Goal: Task Accomplishment & Management: Manage account settings

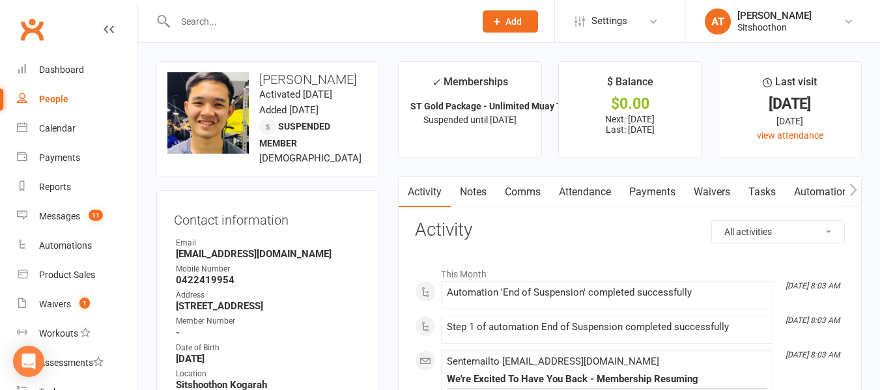
click at [252, 30] on input "text" at bounding box center [318, 21] width 294 height 18
type input "[PERSON_NAME]"
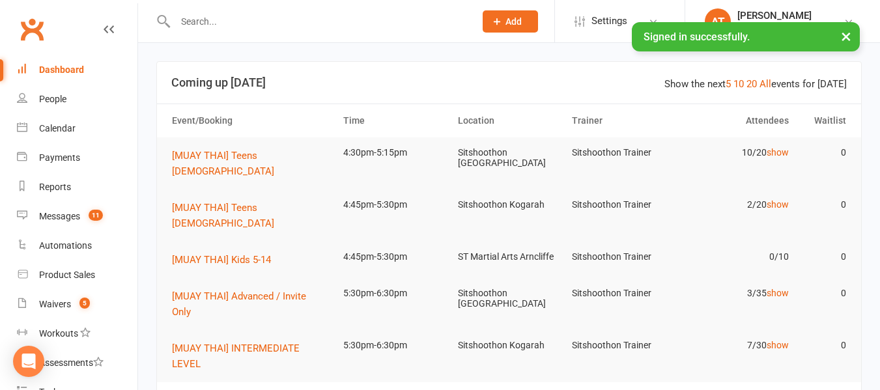
click at [225, 18] on input "text" at bounding box center [318, 21] width 294 height 18
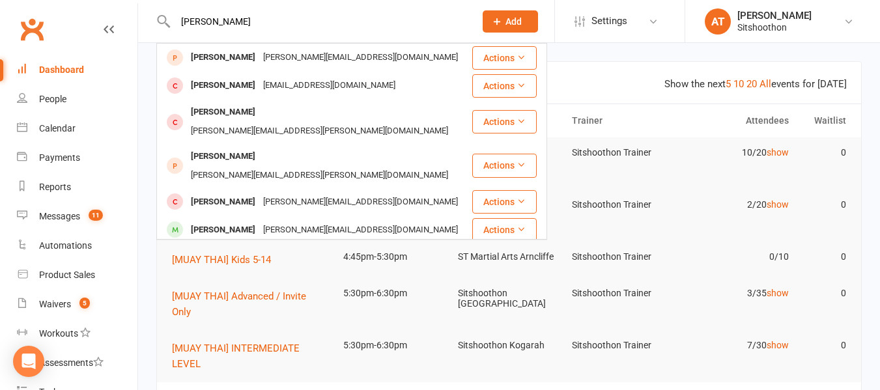
type input "[PERSON_NAME]"
click at [203, 247] on div "[PERSON_NAME]" at bounding box center [223, 256] width 72 height 19
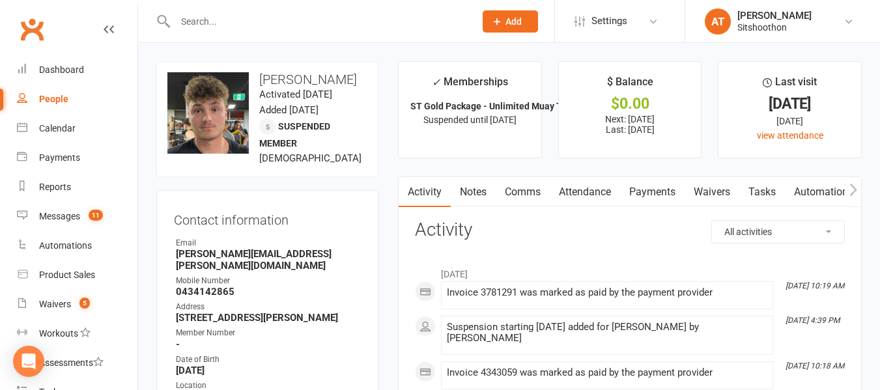
click at [654, 203] on link "Payments" at bounding box center [652, 192] width 64 height 30
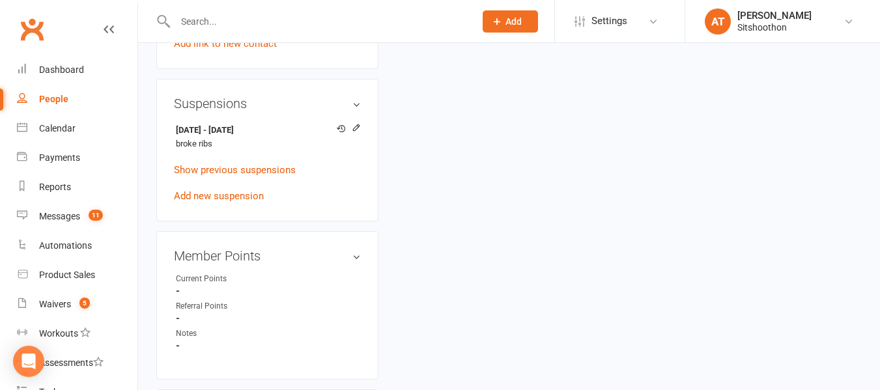
scroll to position [779, 0]
click at [359, 131] on icon at bounding box center [356, 126] width 9 height 9
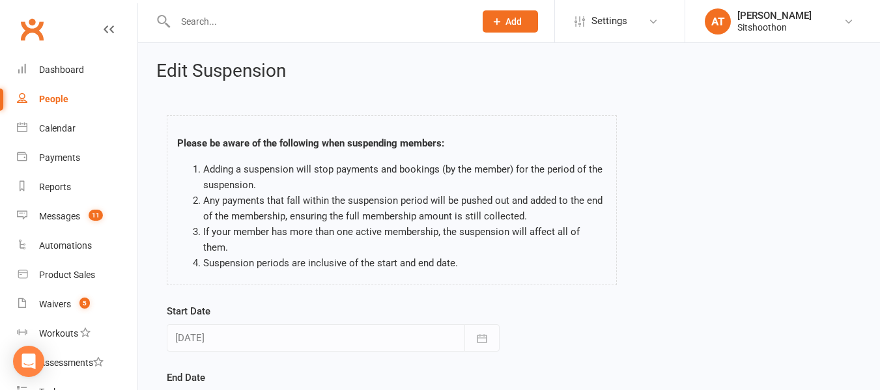
scroll to position [182, 0]
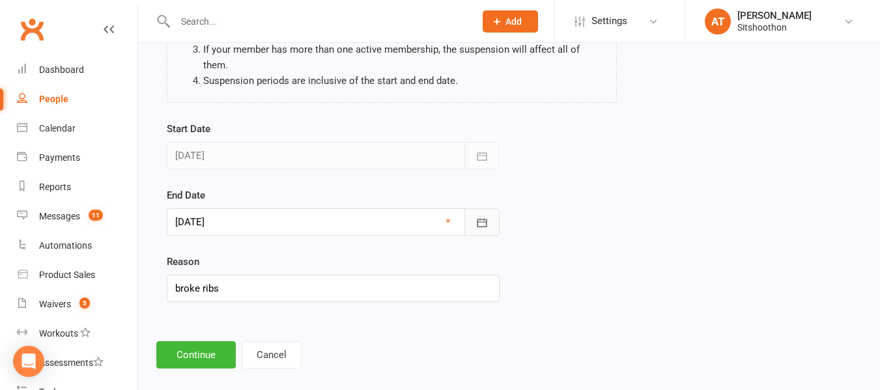
click at [487, 216] on icon "button" at bounding box center [481, 222] width 13 height 13
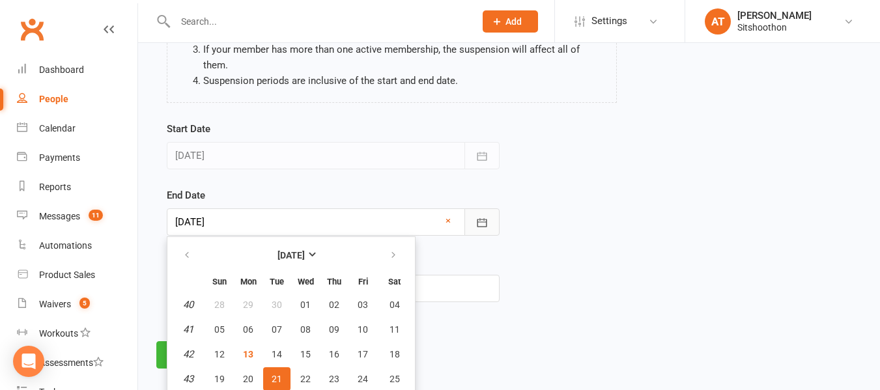
scroll to position [218, 0]
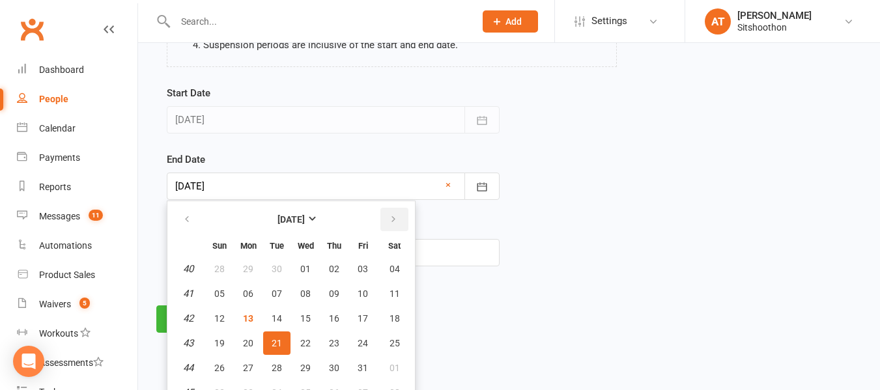
click at [391, 214] on icon "button" at bounding box center [393, 219] width 9 height 10
click at [401, 332] on button "28" at bounding box center [394, 343] width 33 height 23
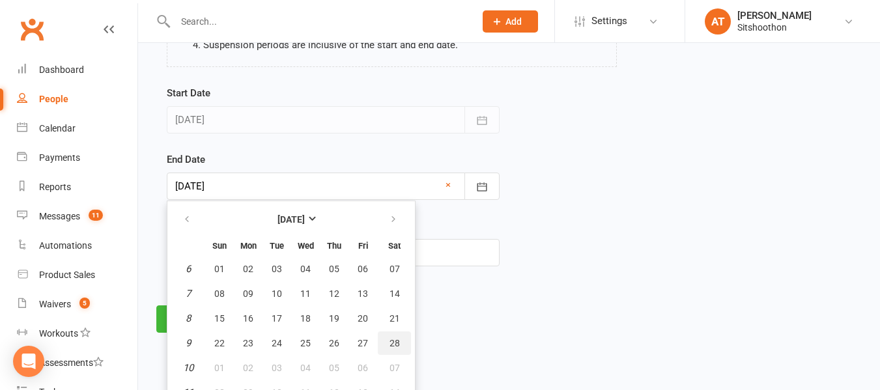
type input "[DATE]"
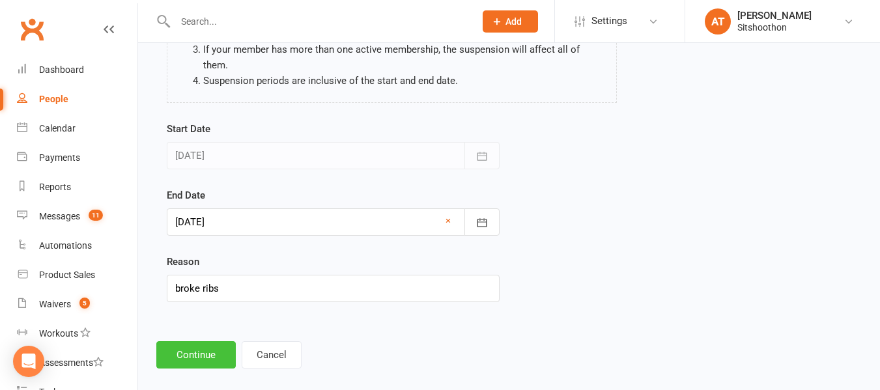
click at [179, 345] on button "Continue" at bounding box center [195, 354] width 79 height 27
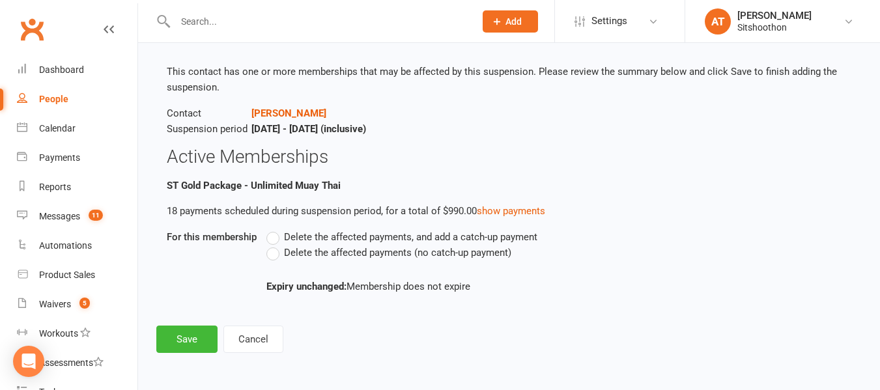
scroll to position [0, 0]
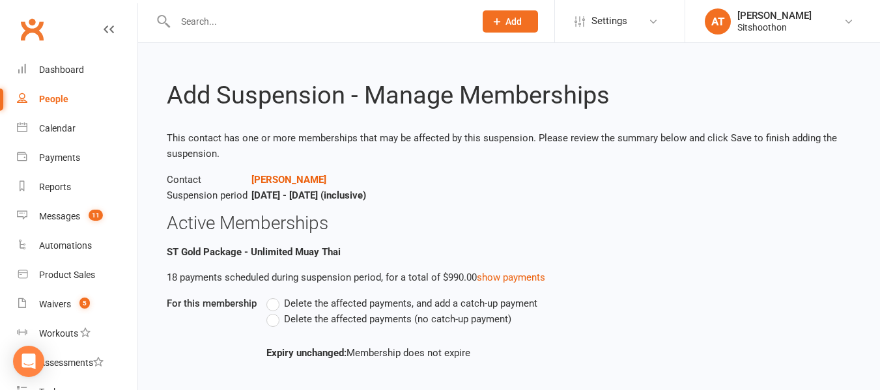
click at [277, 318] on label "Delete the affected payments (no catch-up payment)" at bounding box center [388, 319] width 245 height 16
click at [275, 311] on input "Delete the affected payments (no catch-up payment)" at bounding box center [270, 311] width 8 height 0
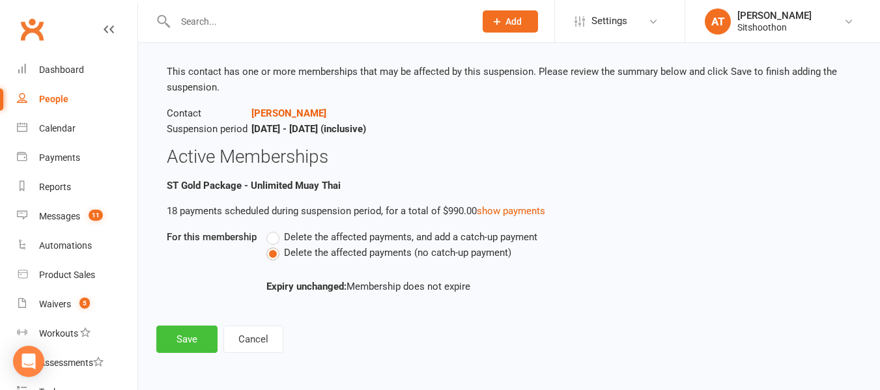
click at [190, 339] on button "Save" at bounding box center [186, 339] width 61 height 27
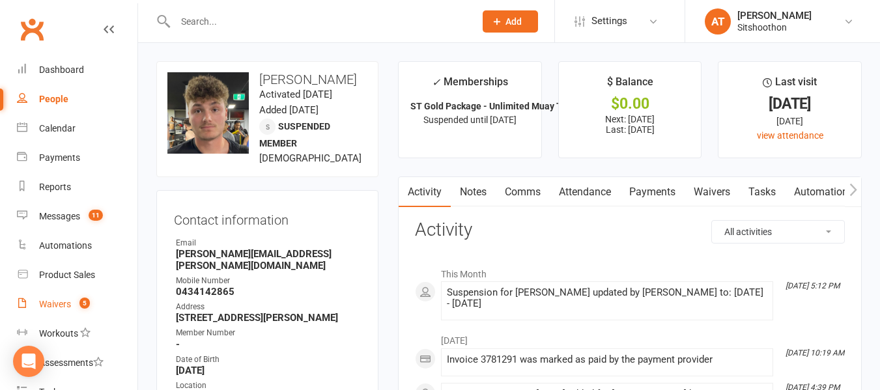
click at [60, 309] on div "Waivers" at bounding box center [55, 304] width 32 height 10
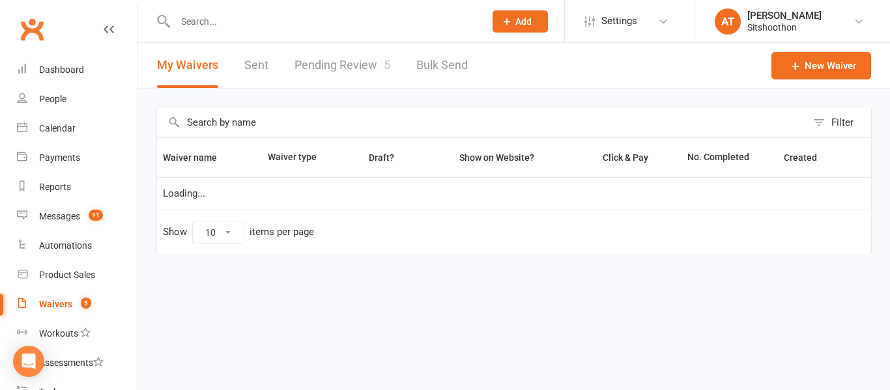
select select "100"
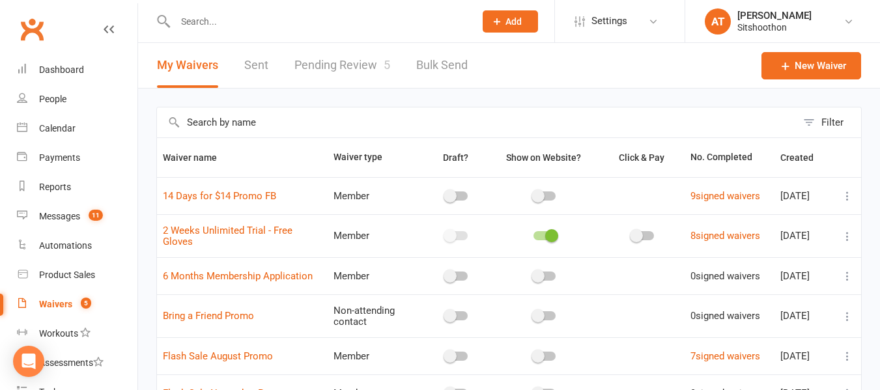
click at [354, 59] on link "Pending Review 5" at bounding box center [342, 65] width 96 height 45
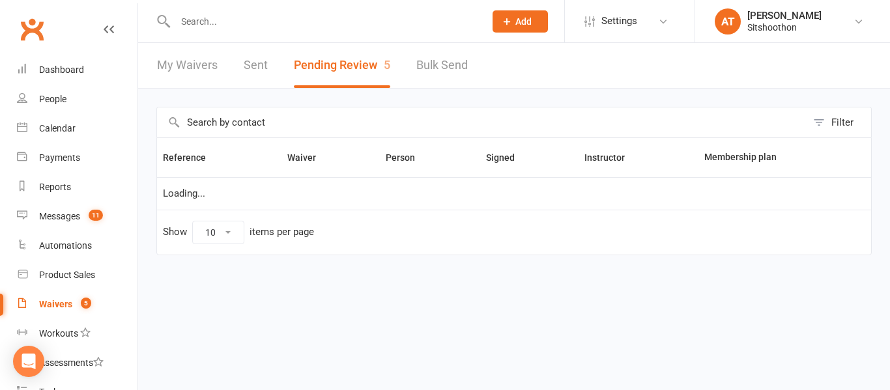
select select "25"
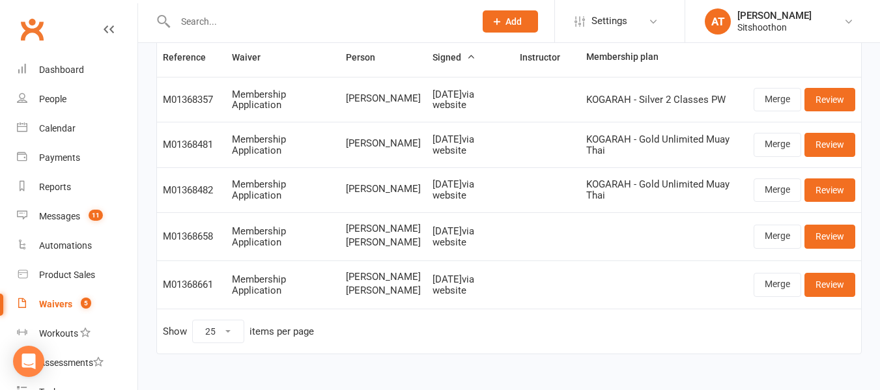
scroll to position [120, 0]
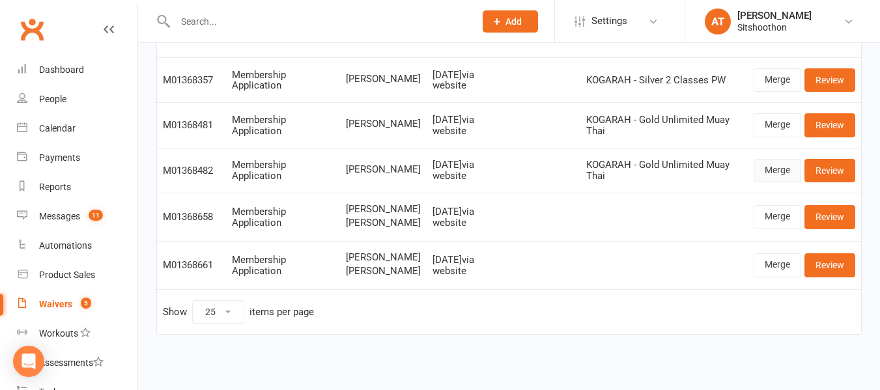
click at [786, 165] on link "Merge" at bounding box center [778, 170] width 48 height 23
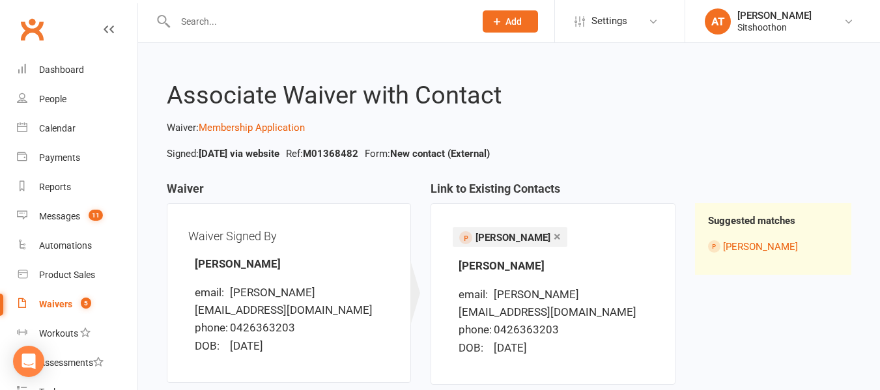
scroll to position [128, 0]
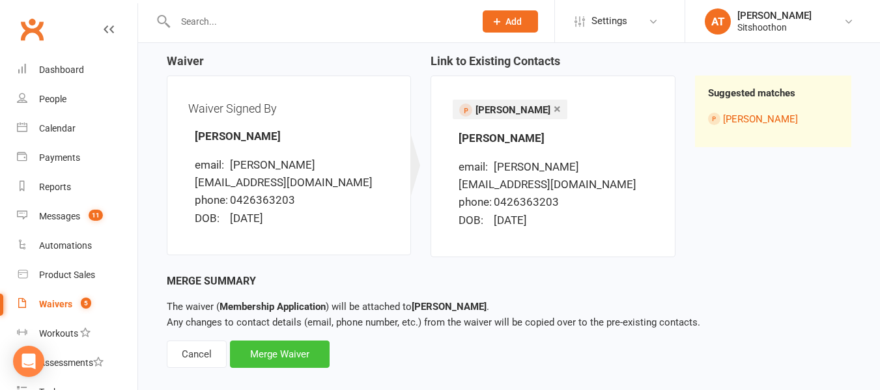
click at [273, 341] on div "Merge Waiver" at bounding box center [280, 354] width 100 height 27
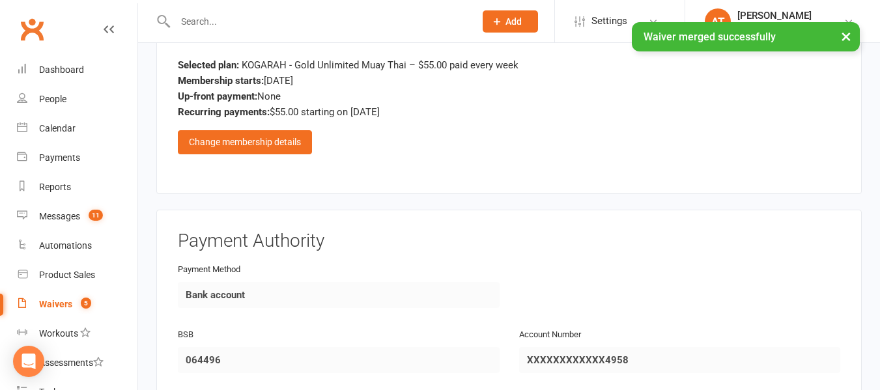
scroll to position [1585, 0]
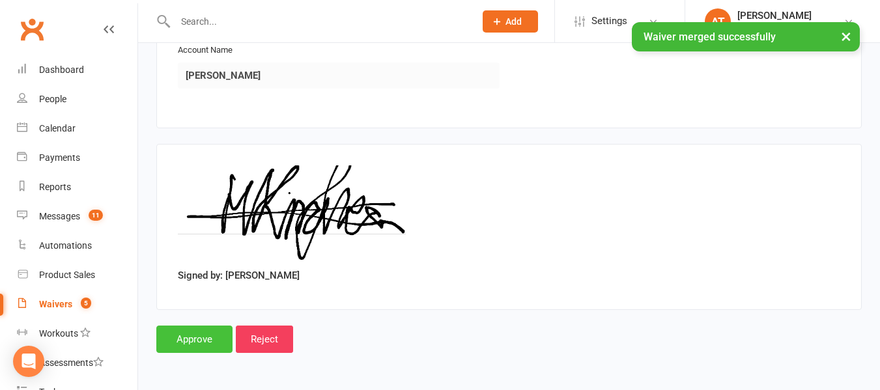
click at [190, 341] on input "Approve" at bounding box center [194, 339] width 76 height 27
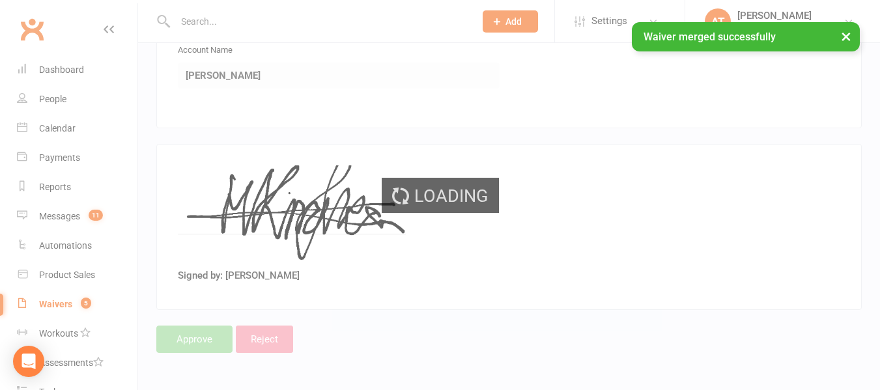
select select "25"
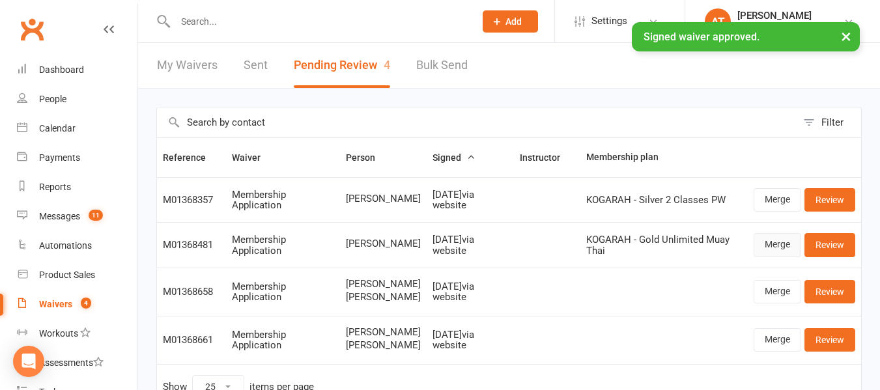
click at [795, 245] on link "Merge" at bounding box center [778, 244] width 48 height 23
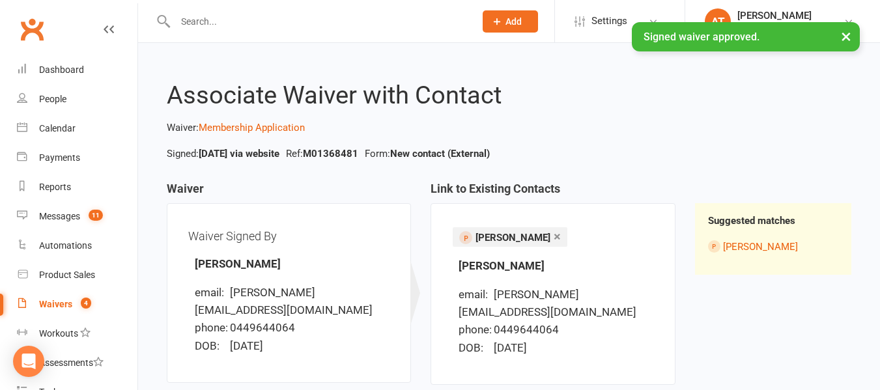
scroll to position [128, 0]
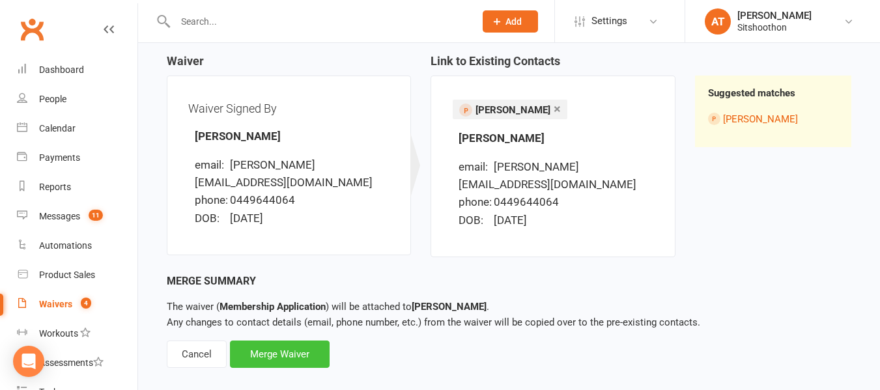
click at [298, 341] on div "Merge Waiver" at bounding box center [280, 354] width 100 height 27
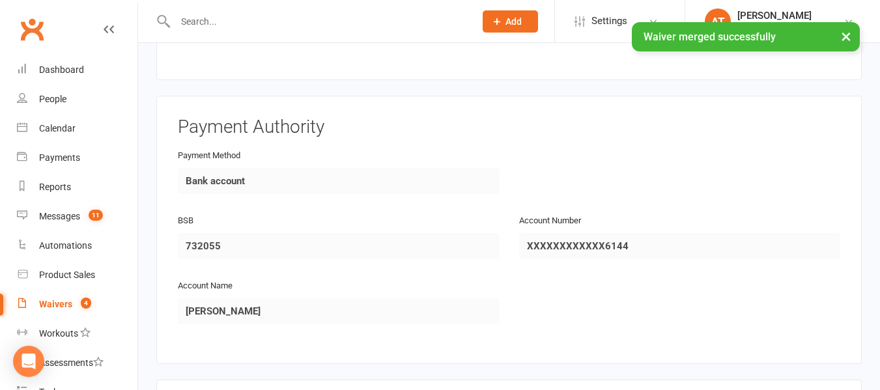
scroll to position [1585, 0]
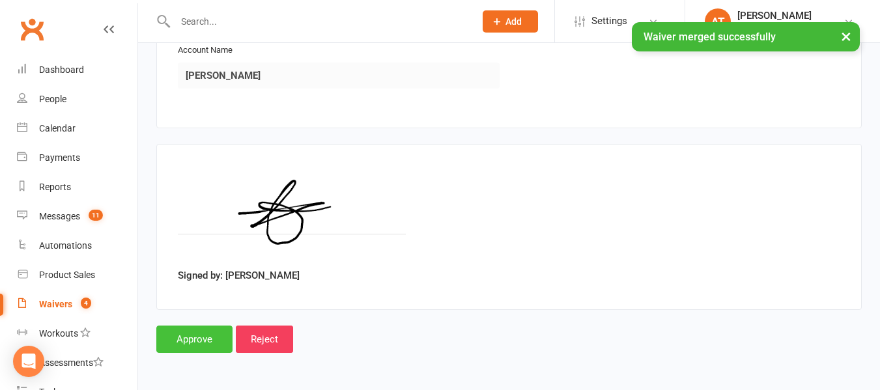
click at [187, 339] on input "Approve" at bounding box center [194, 339] width 76 height 27
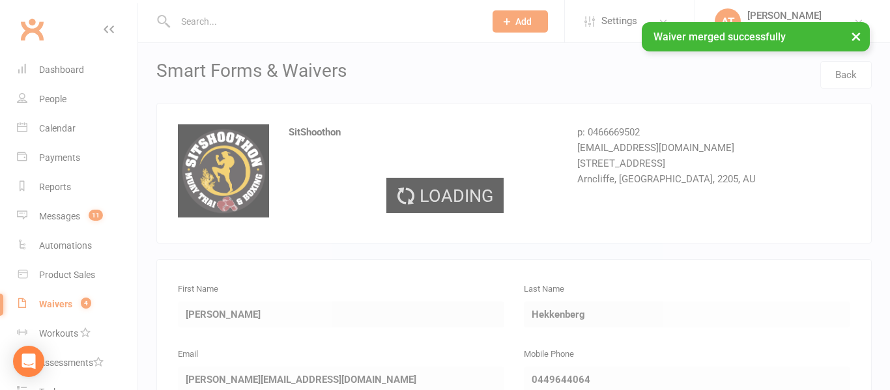
select select "25"
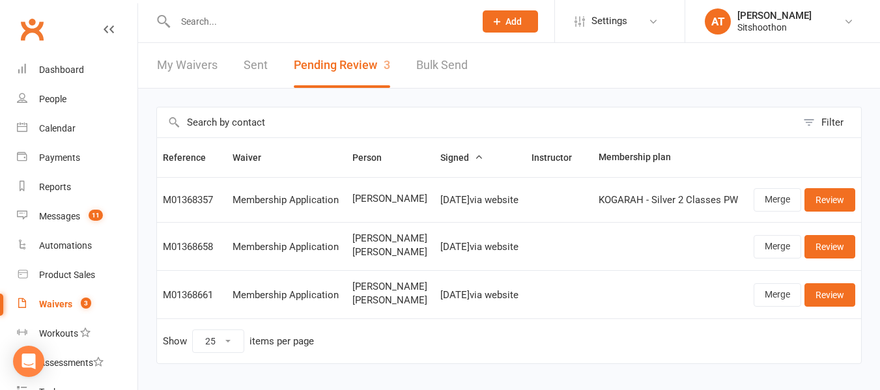
click at [210, 21] on input "text" at bounding box center [318, 21] width 294 height 18
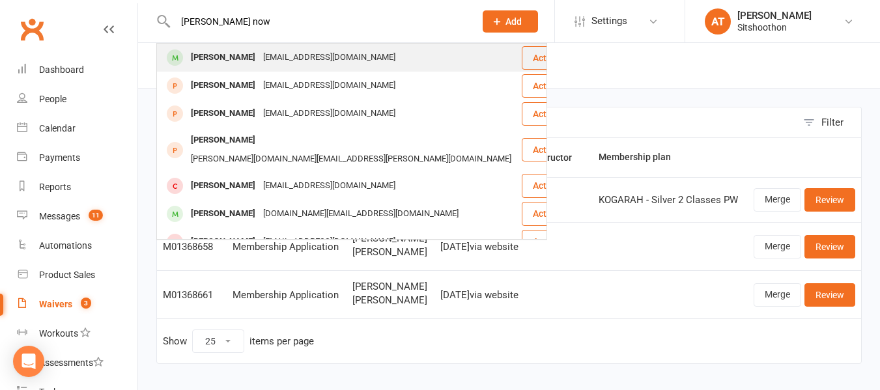
type input "[PERSON_NAME] now"
click at [195, 48] on div "[PERSON_NAME]" at bounding box center [223, 57] width 72 height 19
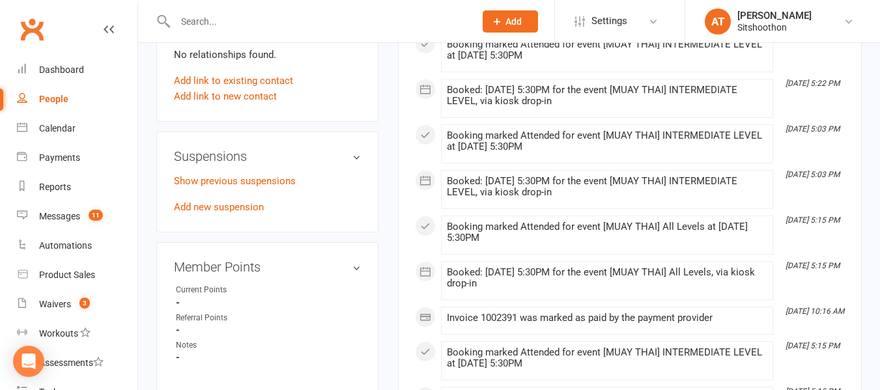
scroll to position [704, 0]
click at [236, 212] on link "Add new suspension" at bounding box center [219, 207] width 90 height 12
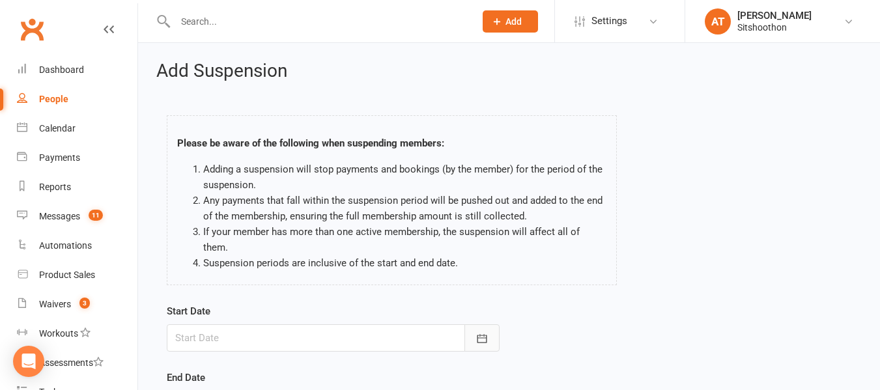
click at [479, 332] on icon "button" at bounding box center [481, 338] width 13 height 13
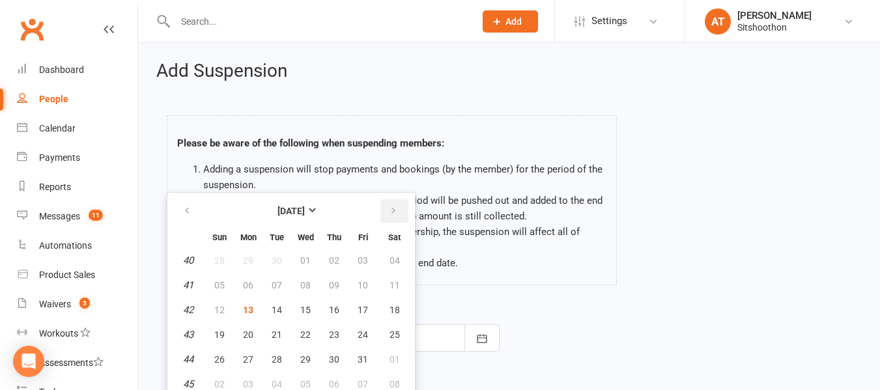
click at [386, 201] on button "button" at bounding box center [394, 210] width 28 height 23
click at [265, 249] on button "02" at bounding box center [276, 260] width 27 height 23
type input "[DATE]"
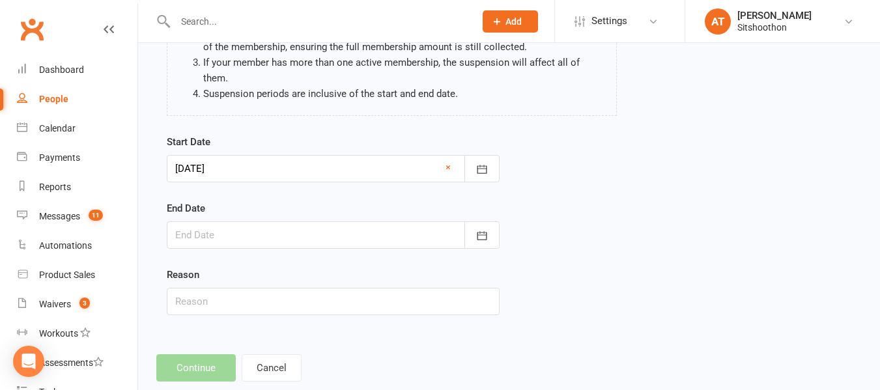
scroll to position [170, 0]
click at [475, 229] on icon "button" at bounding box center [481, 235] width 13 height 13
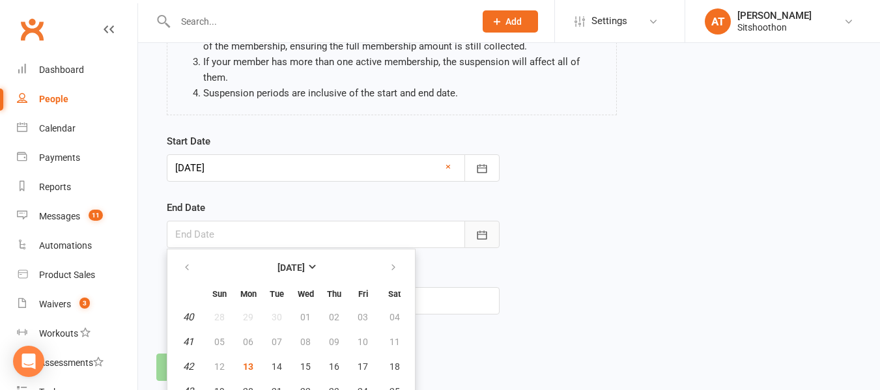
scroll to position [218, 0]
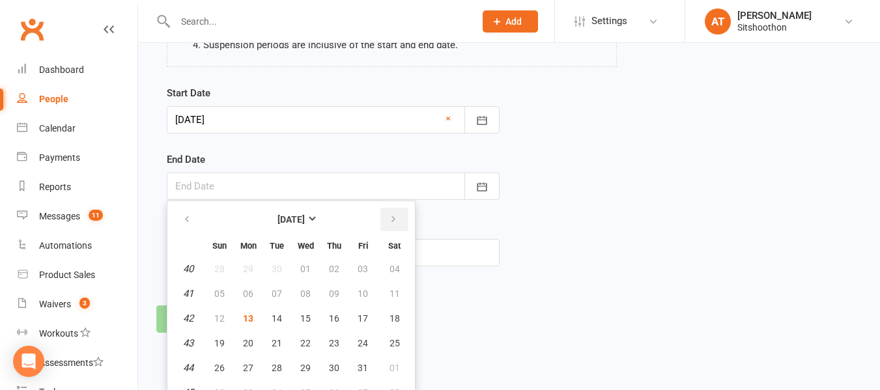
click at [392, 210] on button "button" at bounding box center [394, 219] width 28 height 23
click at [367, 264] on span "02" at bounding box center [363, 269] width 10 height 10
type input "[DATE]"
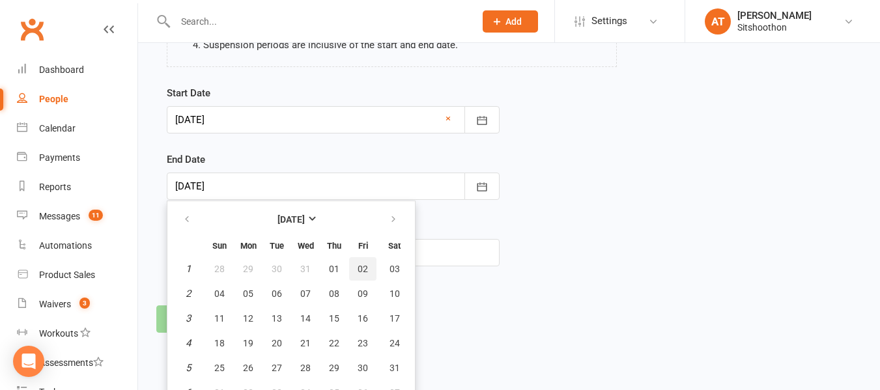
scroll to position [182, 0]
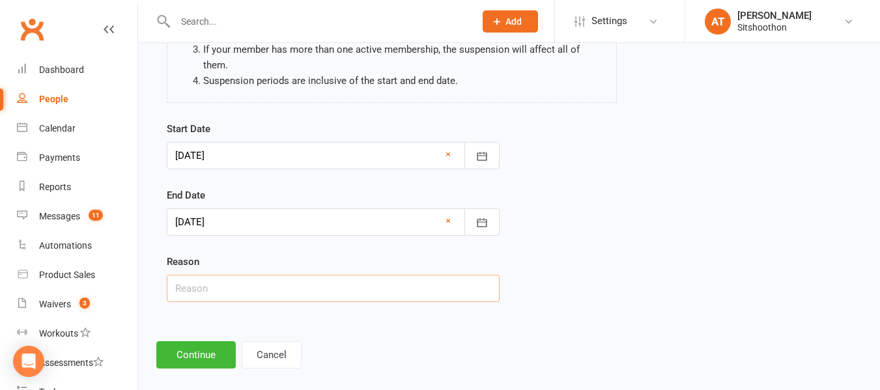
click at [234, 279] on input "text" at bounding box center [333, 288] width 333 height 27
type input "Holidays"
click at [185, 342] on button "Continue" at bounding box center [195, 354] width 79 height 27
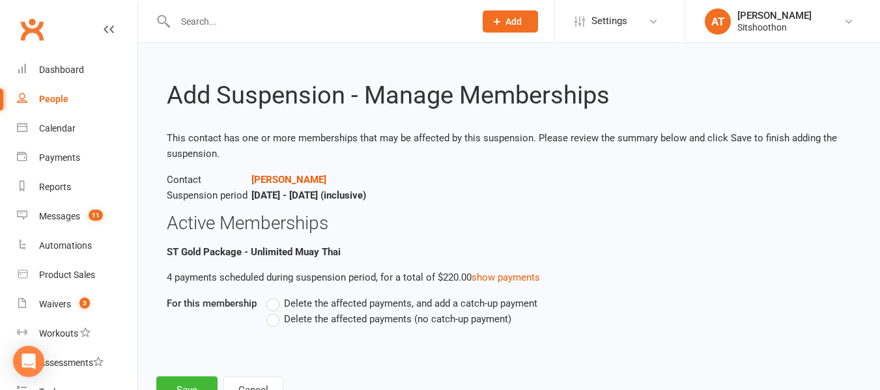
click at [270, 320] on label "Delete the affected payments (no catch-up payment)" at bounding box center [388, 319] width 245 height 16
click at [270, 311] on input "Delete the affected payments (no catch-up payment)" at bounding box center [270, 311] width 8 height 0
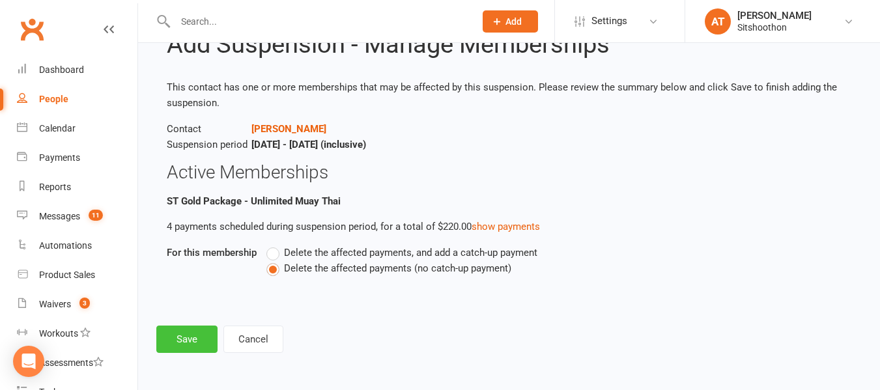
click at [203, 332] on button "Save" at bounding box center [186, 339] width 61 height 27
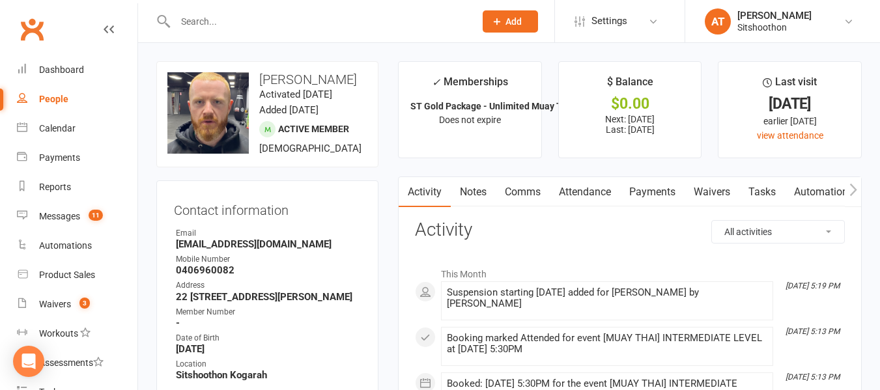
click at [188, 16] on input "text" at bounding box center [318, 21] width 294 height 18
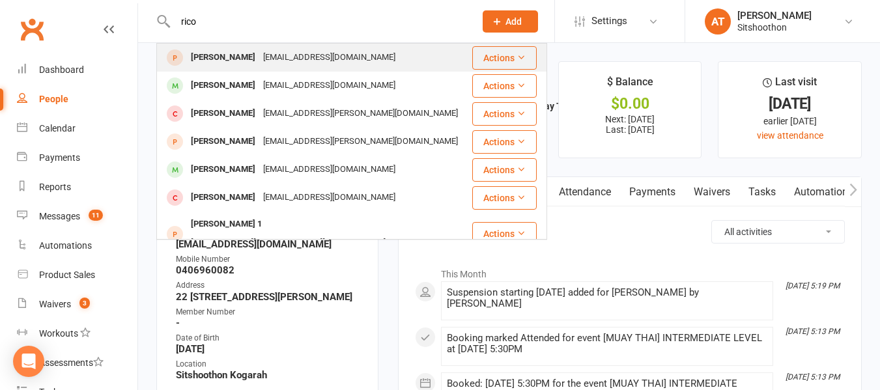
type input "rico"
click at [209, 70] on div "[PERSON_NAME] [PERSON_NAME][EMAIL_ADDRESS][DOMAIN_NAME]" at bounding box center [314, 57] width 313 height 27
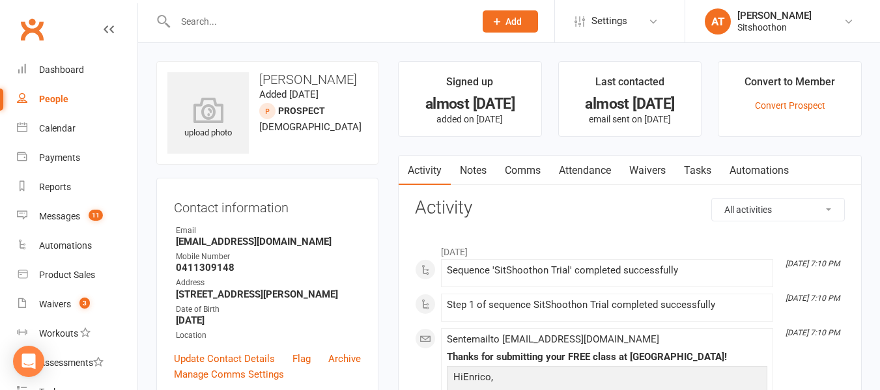
click at [212, 18] on input "text" at bounding box center [318, 21] width 294 height 18
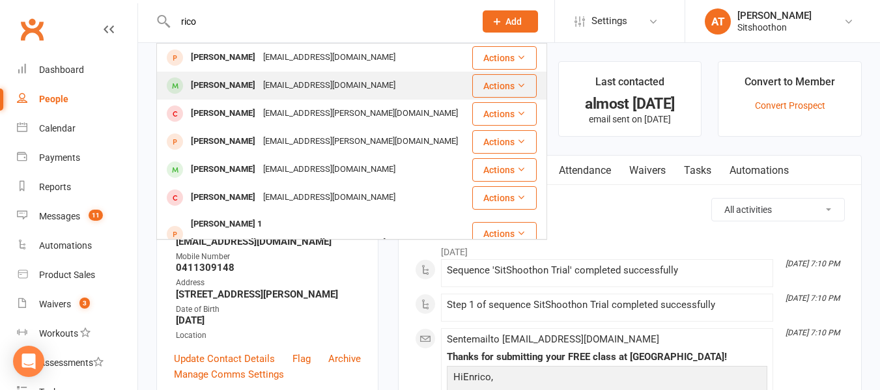
type input "rico"
click at [225, 91] on div "[PERSON_NAME]" at bounding box center [223, 85] width 72 height 19
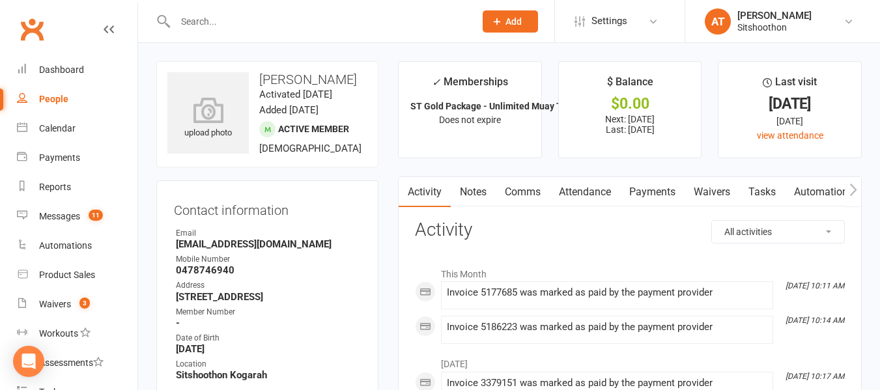
click at [673, 194] on link "Payments" at bounding box center [652, 192] width 64 height 30
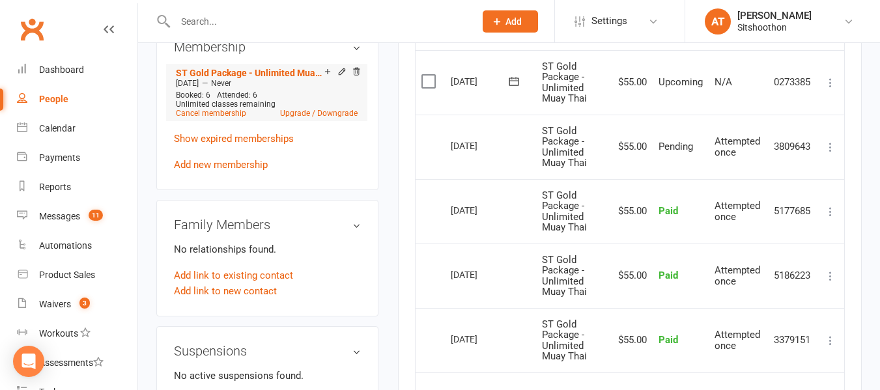
scroll to position [520, 0]
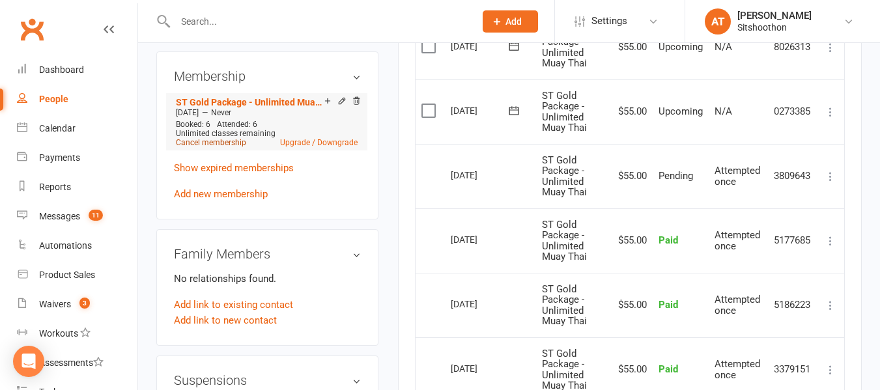
click at [232, 146] on link "Cancel membership" at bounding box center [211, 142] width 70 height 9
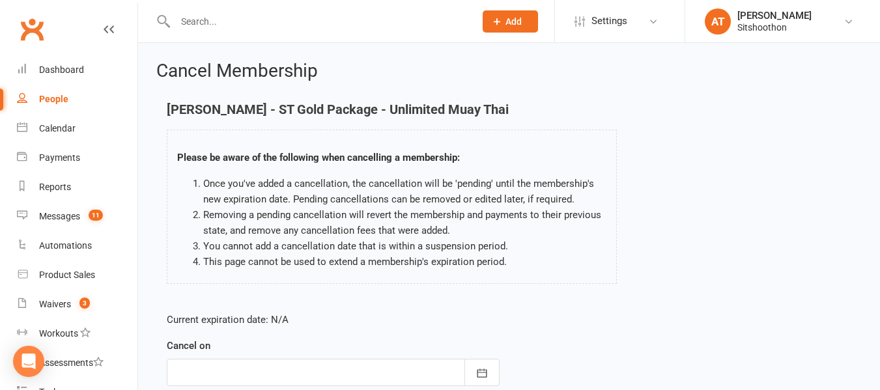
scroll to position [173, 0]
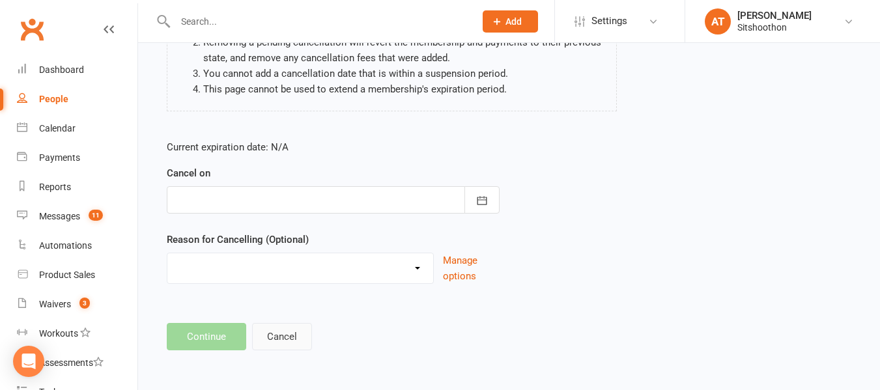
click at [279, 341] on button "Cancel" at bounding box center [282, 336] width 60 height 27
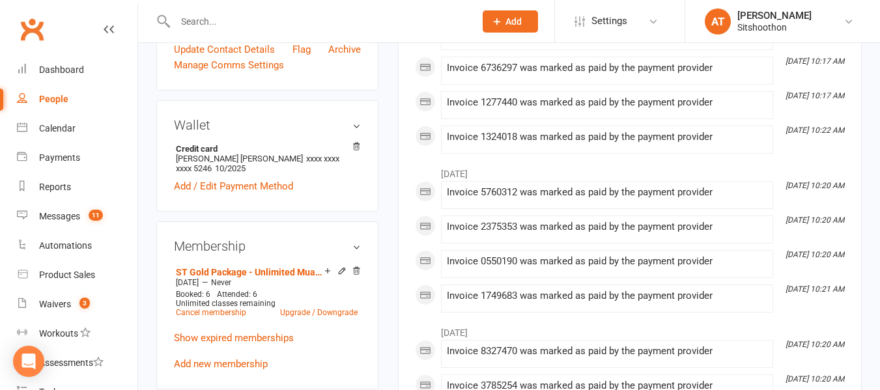
scroll to position [363, 0]
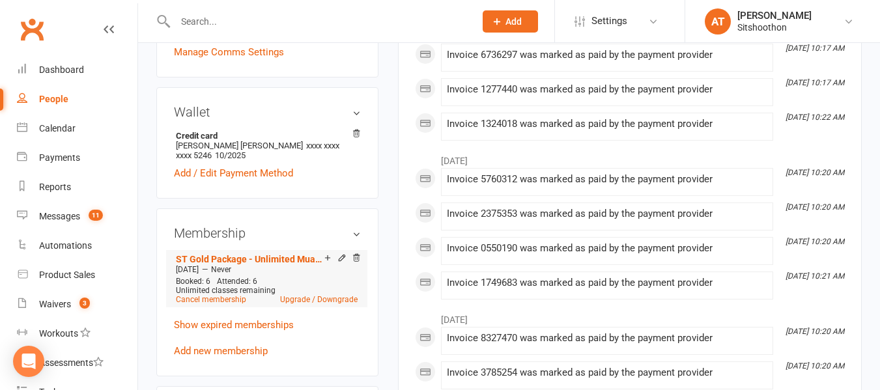
click at [335, 261] on div at bounding box center [340, 258] width 41 height 11
click at [337, 261] on icon at bounding box center [341, 257] width 9 height 9
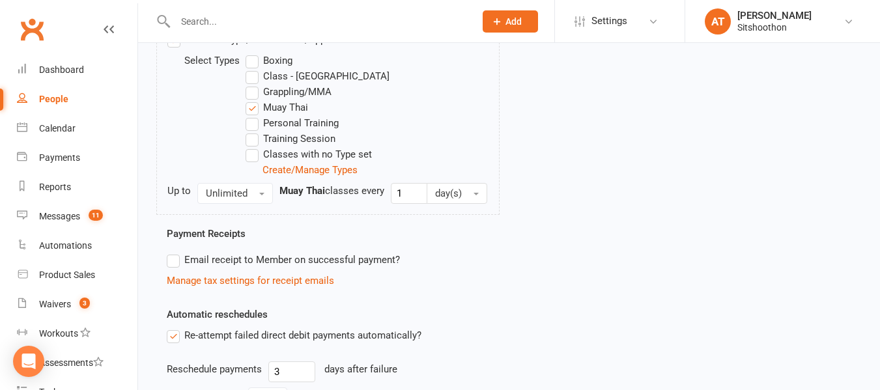
scroll to position [750, 0]
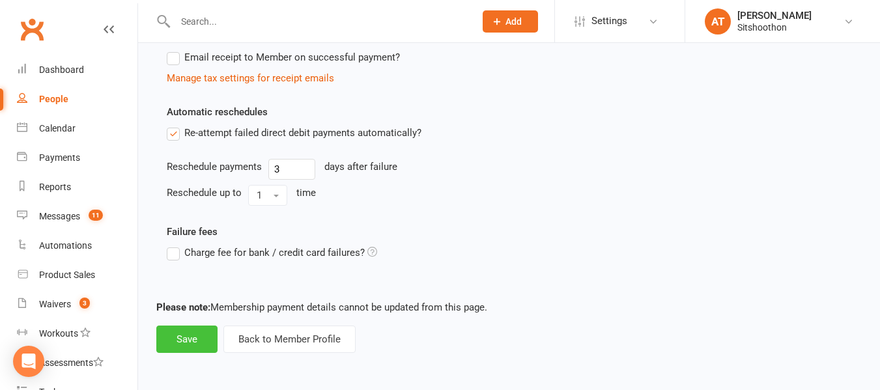
click at [211, 341] on button "Save" at bounding box center [186, 339] width 61 height 27
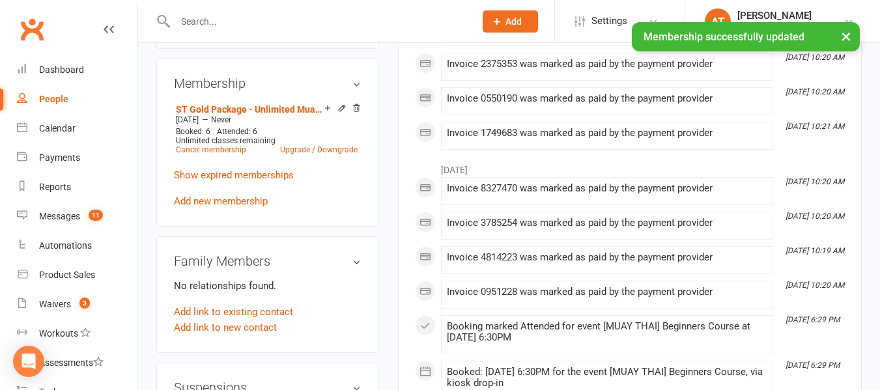
scroll to position [515, 0]
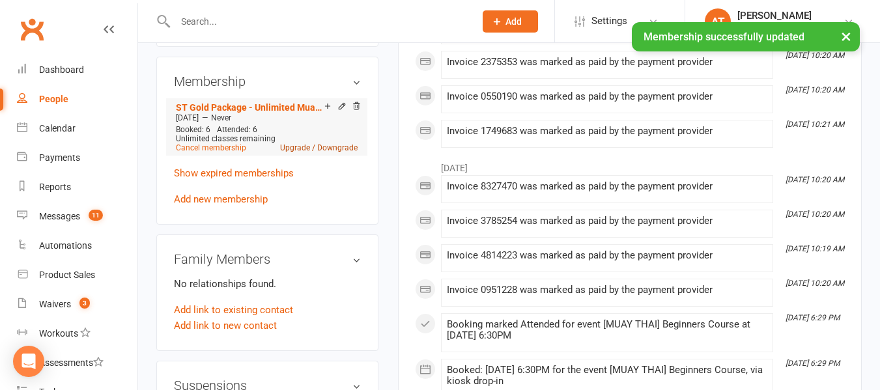
click at [326, 147] on link "Upgrade / Downgrade" at bounding box center [319, 147] width 78 height 9
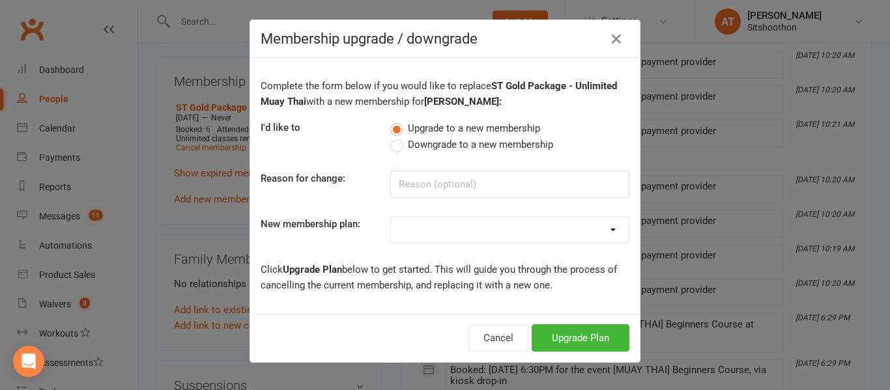
click at [393, 150] on label "Downgrade to a new membership" at bounding box center [471, 145] width 163 height 16
click at [393, 137] on input "Downgrade to a new membership" at bounding box center [394, 137] width 8 height 0
click at [410, 183] on input at bounding box center [509, 184] width 239 height 27
type input "no time"
click at [438, 233] on select "Gold Pack - Unlimited Muay Thai Boxing Silver Pack - 2 Classes PW Kids Membersh…" at bounding box center [510, 230] width 238 height 26
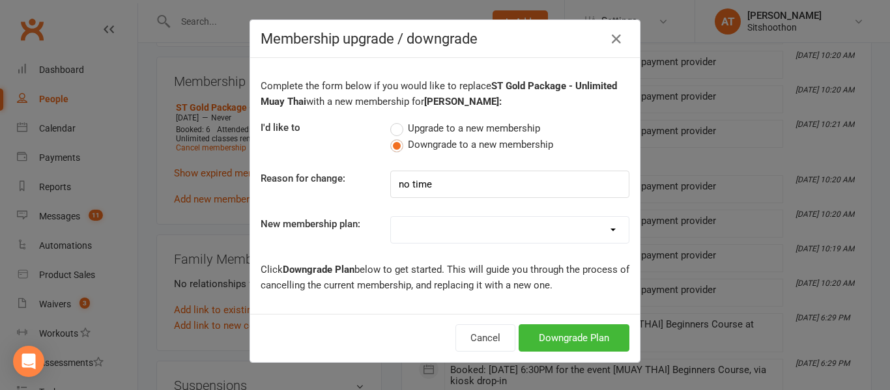
select select "20"
click at [391, 217] on select "Gold Pack - Unlimited Muay Thai Boxing Silver Pack - 2 Classes PW Kids Membersh…" at bounding box center [510, 230] width 238 height 26
click at [568, 344] on button "Downgrade Plan" at bounding box center [573, 337] width 111 height 27
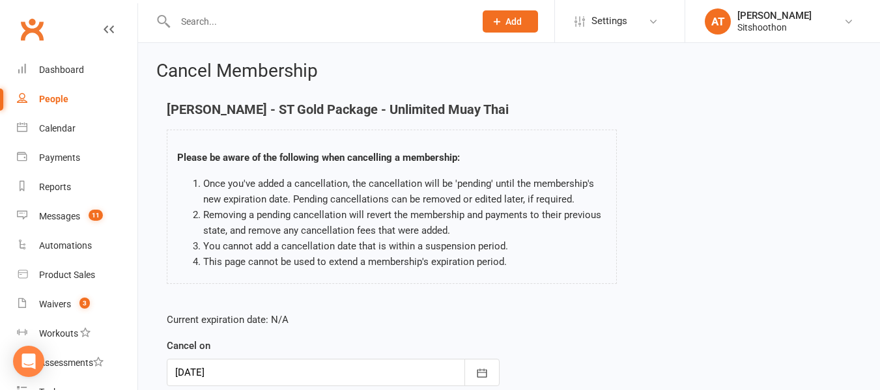
scroll to position [173, 0]
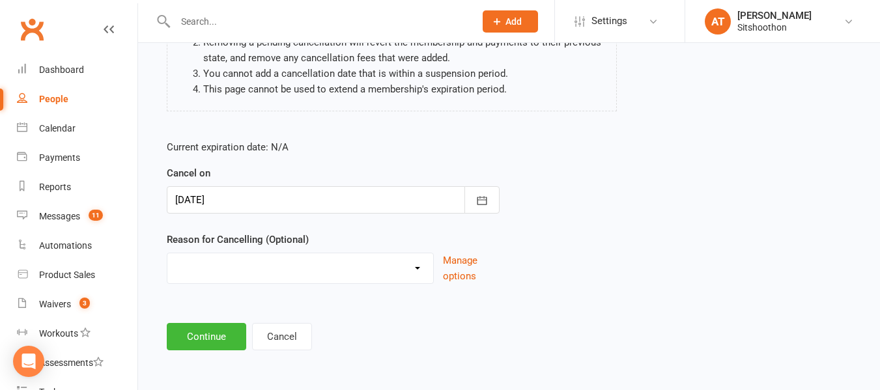
click at [274, 277] on select "Downgrade Financial Reasons Holiday Injury Upgrade Other reason" at bounding box center [300, 266] width 266 height 26
select select "5"
click at [167, 253] on select "Downgrade Financial Reasons Holiday Injury Upgrade Other reason" at bounding box center [300, 266] width 266 height 26
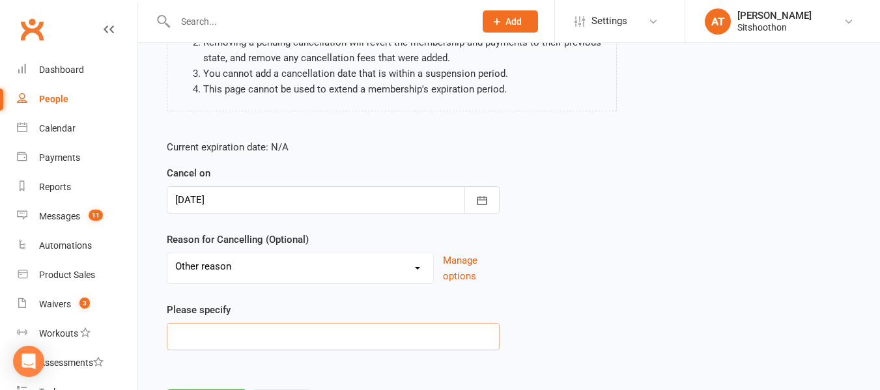
click at [236, 331] on input at bounding box center [333, 336] width 333 height 27
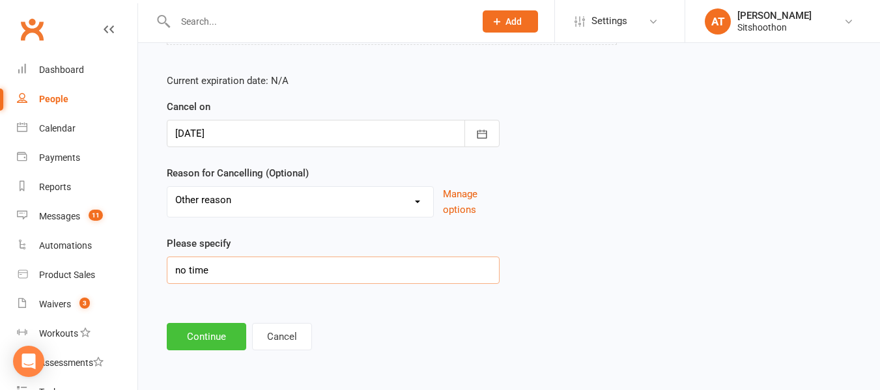
type input "no time"
click at [207, 335] on button "Continue" at bounding box center [206, 336] width 79 height 27
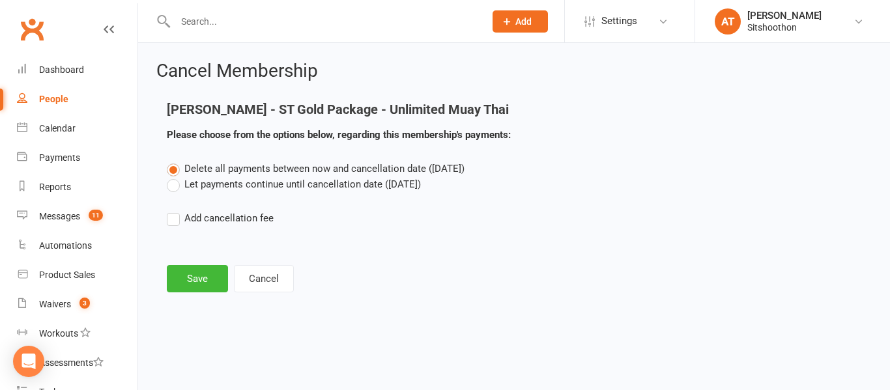
click at [173, 188] on label "Let payments continue until cancellation date ([DATE])" at bounding box center [294, 185] width 254 height 16
click at [173, 177] on input "Let payments continue until cancellation date ([DATE])" at bounding box center [171, 177] width 8 height 0
click at [185, 264] on main "[PERSON_NAME] - ST Gold Package - Unlimited Muay Thai Please choose from the op…" at bounding box center [513, 197] width 715 height 190
click at [202, 281] on button "Save" at bounding box center [197, 278] width 61 height 27
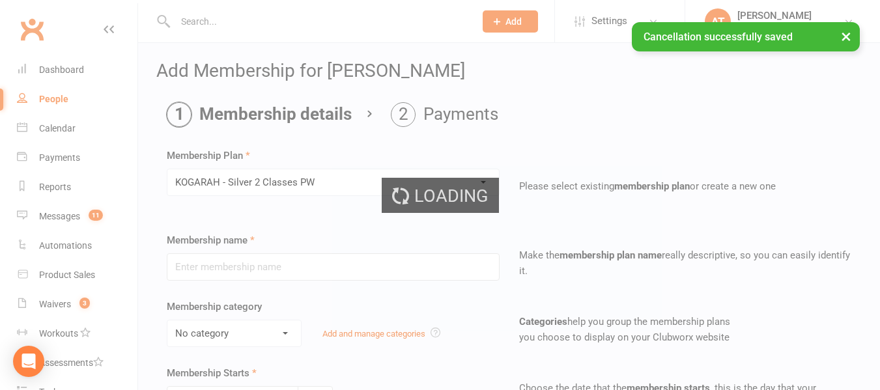
type input "KOGARAH - Silver 2 Classes PW"
select select "3"
type input "0"
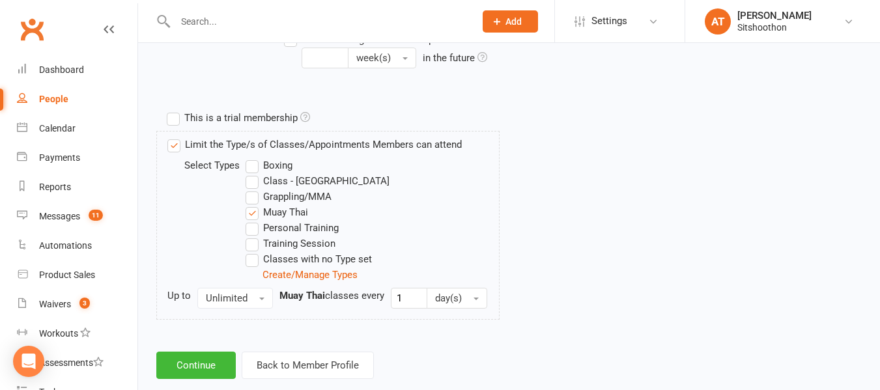
scroll to position [611, 0]
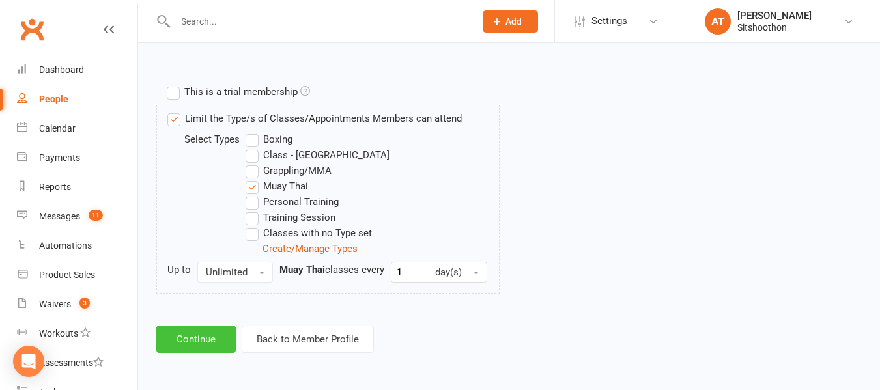
click at [194, 338] on button "Continue" at bounding box center [195, 339] width 79 height 27
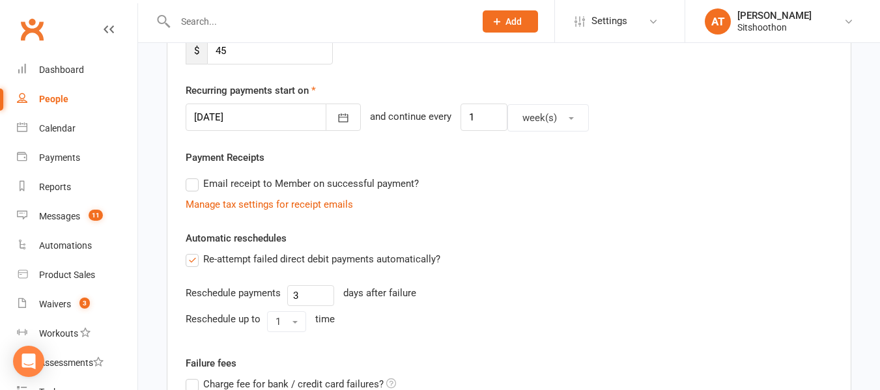
scroll to position [303, 0]
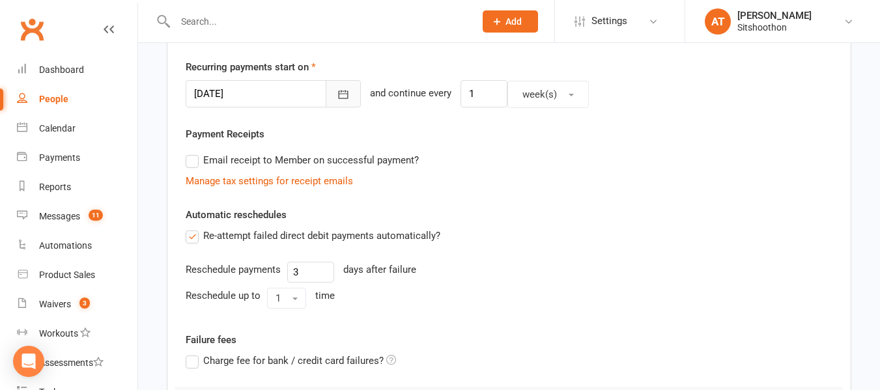
click at [339, 94] on icon "button" at bounding box center [344, 95] width 10 height 8
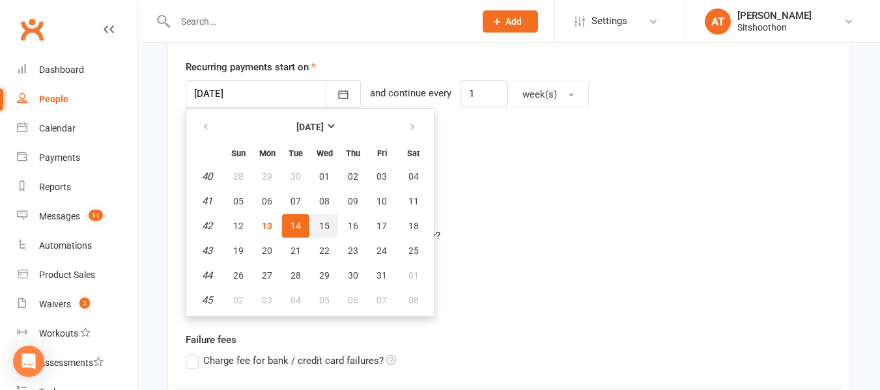
click at [330, 223] on button "15" at bounding box center [324, 225] width 27 height 23
type input "[DATE]"
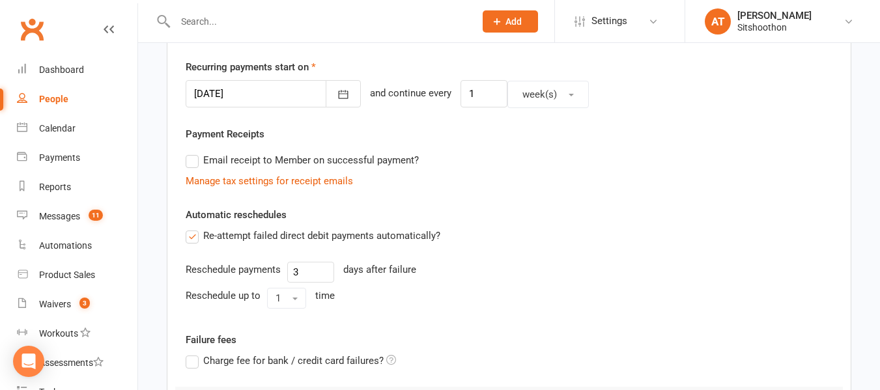
scroll to position [505, 0]
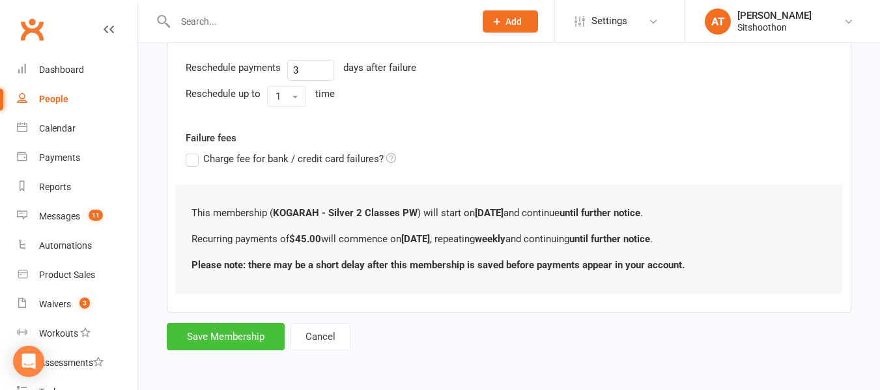
click at [205, 342] on button "Save Membership" at bounding box center [226, 336] width 118 height 27
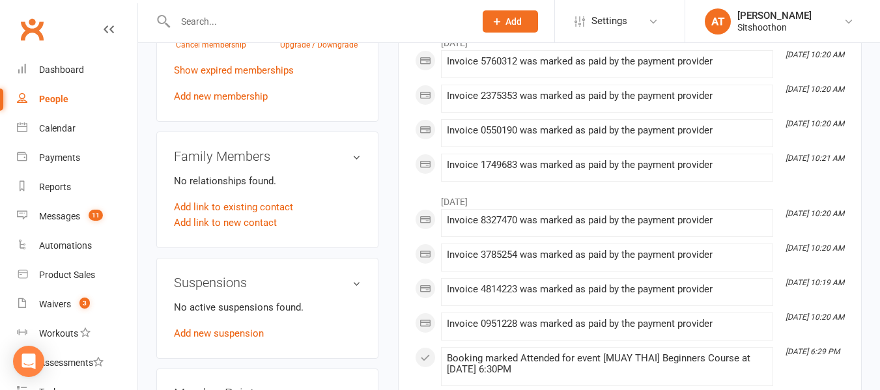
scroll to position [627, 0]
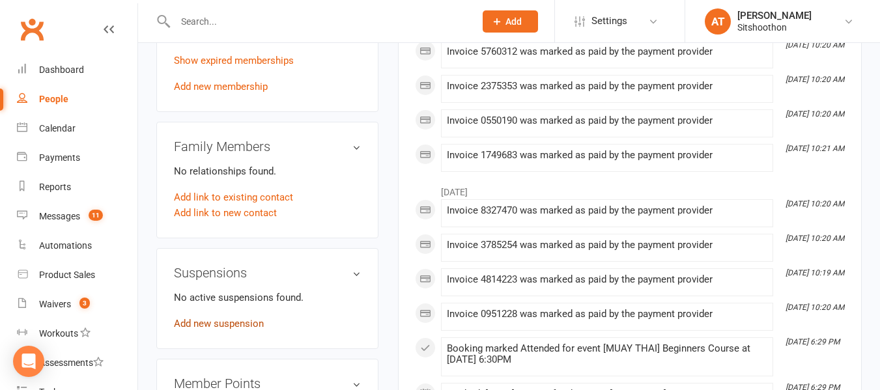
click at [227, 324] on link "Add new suspension" at bounding box center [219, 324] width 90 height 12
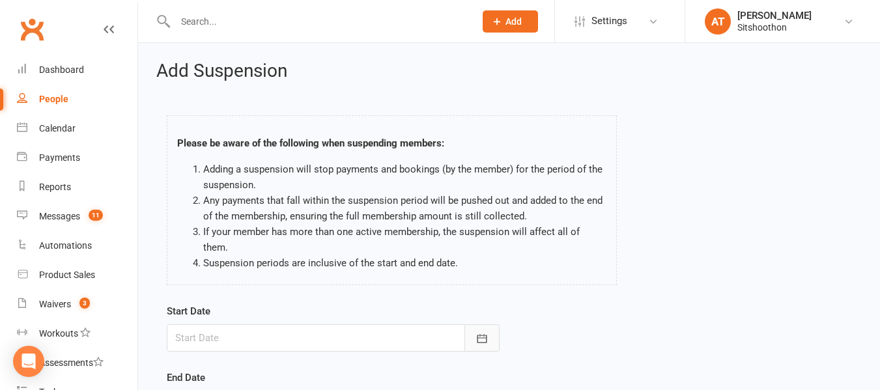
click at [487, 332] on icon "button" at bounding box center [481, 338] width 13 height 13
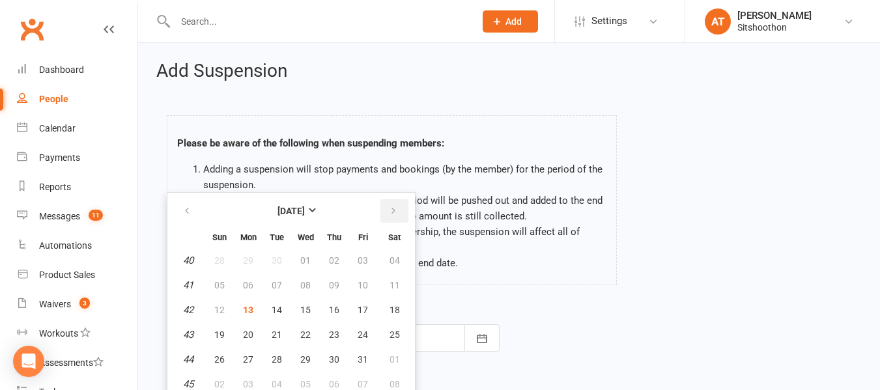
click at [401, 199] on button "button" at bounding box center [394, 210] width 28 height 23
click at [302, 305] on span "12" at bounding box center [305, 310] width 10 height 10
type input "[DATE]"
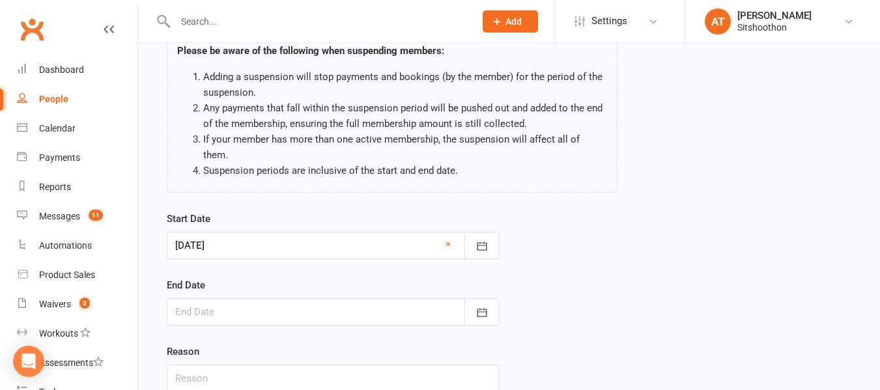
scroll to position [101, 0]
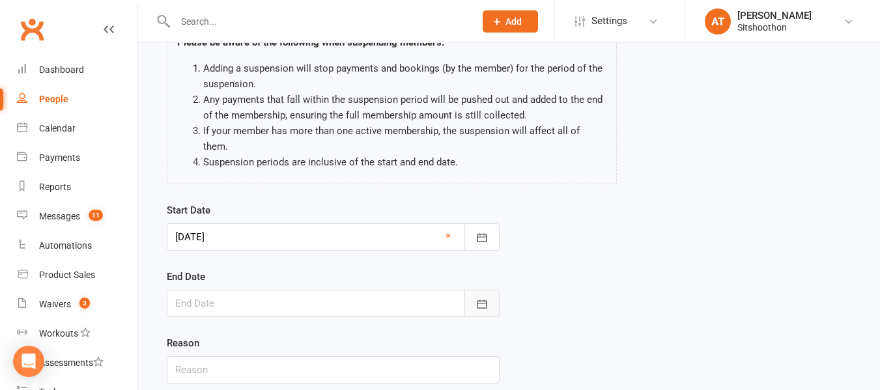
click at [475, 298] on icon "button" at bounding box center [481, 304] width 13 height 13
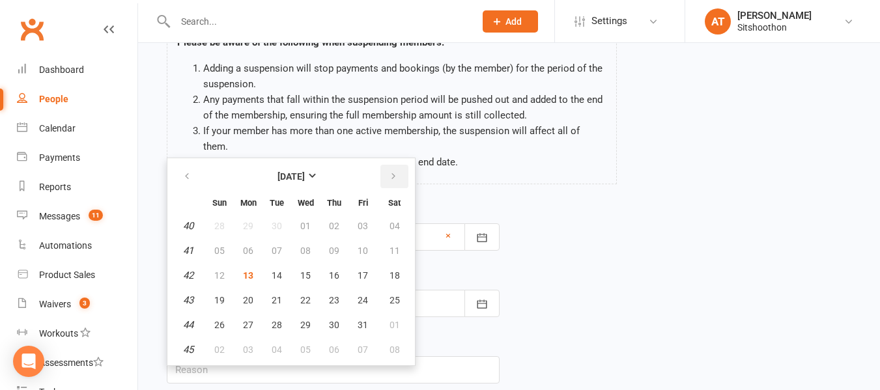
click at [390, 171] on icon "button" at bounding box center [393, 176] width 9 height 10
click at [211, 338] on button "30" at bounding box center [219, 349] width 27 height 23
type input "[DATE]"
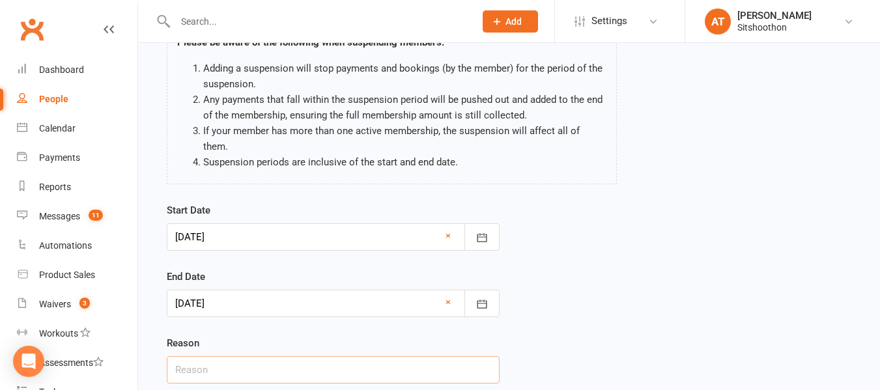
click at [193, 356] on input "text" at bounding box center [333, 369] width 333 height 27
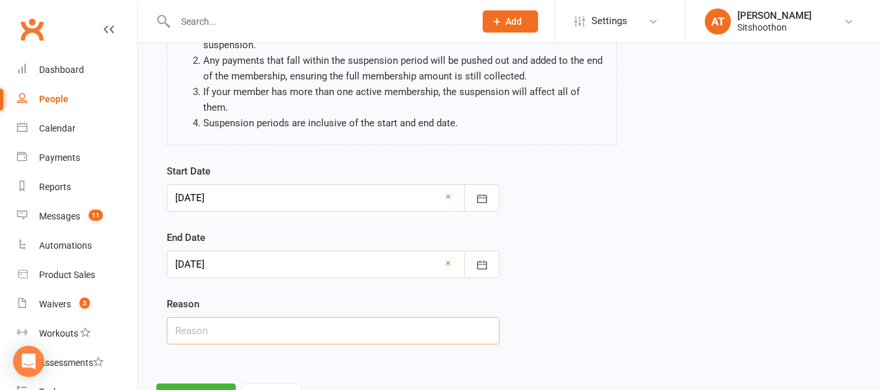
scroll to position [141, 0]
type input "travel"
drag, startPoint x: 193, startPoint y: 355, endPoint x: 228, endPoint y: 277, distance: 85.4
click at [193, 355] on div "Add Suspension Please be aware of the following when suspending members: Adding…" at bounding box center [509, 165] width 742 height 526
click at [199, 383] on button "Continue" at bounding box center [195, 396] width 79 height 27
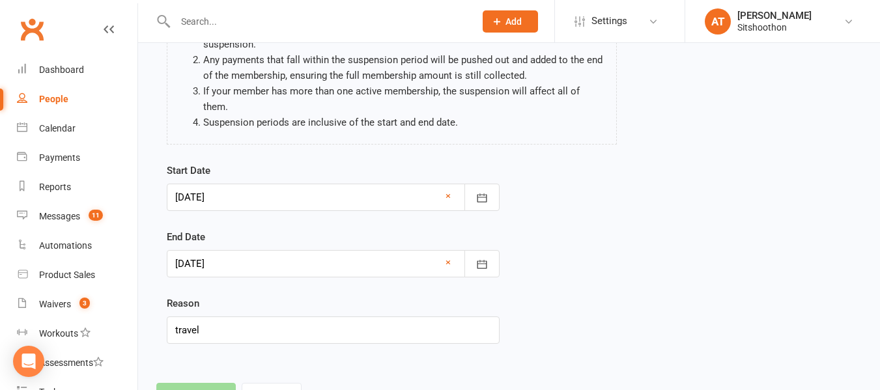
scroll to position [0, 0]
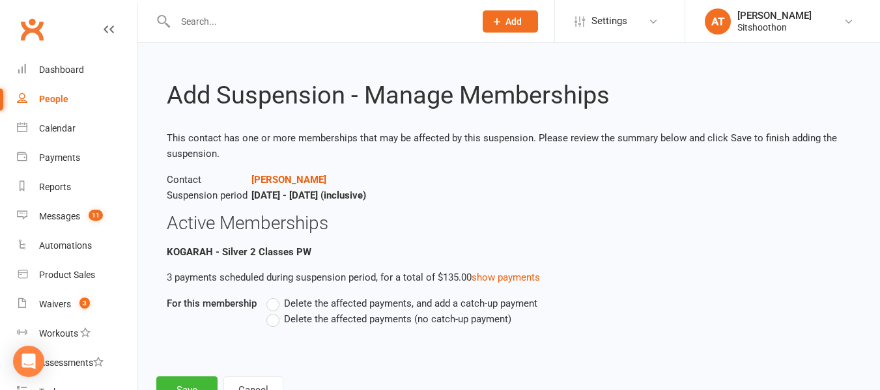
click at [274, 323] on label "Delete the affected payments (no catch-up payment)" at bounding box center [388, 319] width 245 height 16
click at [274, 311] on input "Delete the affected payments (no catch-up payment)" at bounding box center [270, 311] width 8 height 0
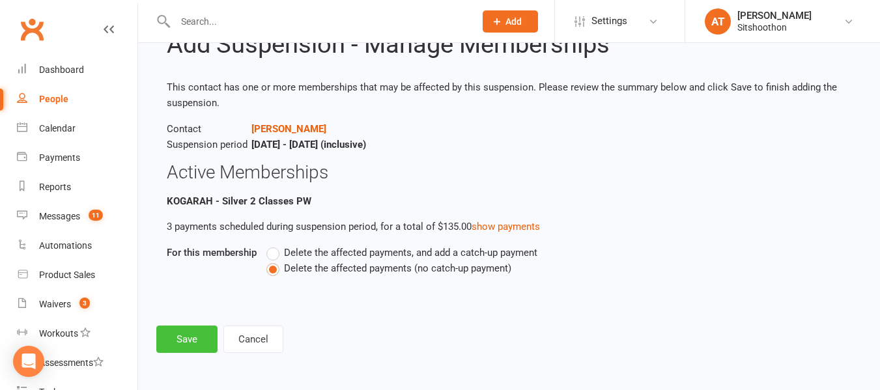
click at [181, 342] on button "Save" at bounding box center [186, 339] width 61 height 27
